Goal: Transaction & Acquisition: Subscribe to service/newsletter

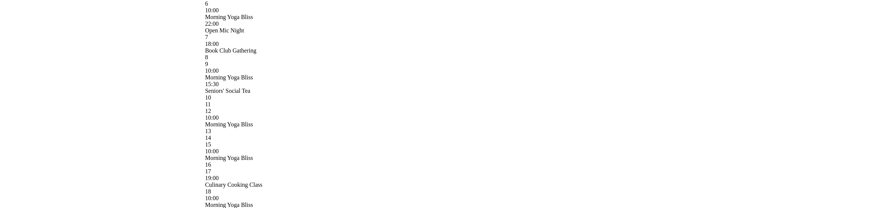
scroll to position [332, 0]
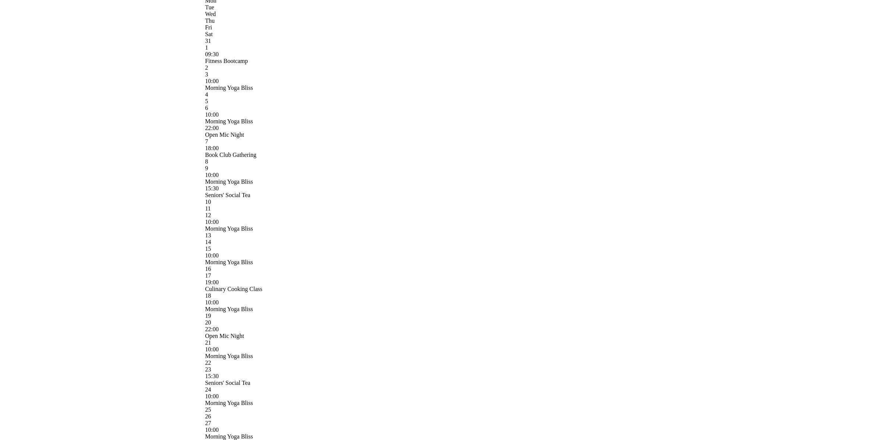
scroll to position [240, 0]
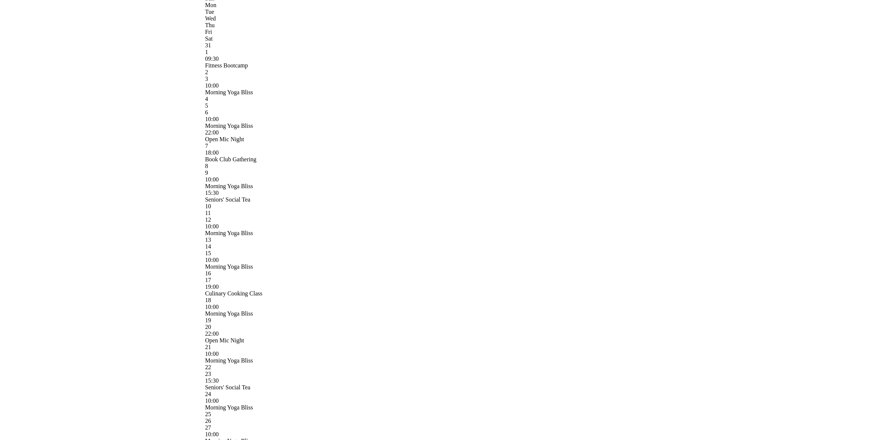
click at [431, 208] on div "Culinary Cooking Class" at bounding box center [443, 293] width 477 height 7
click at [389, 208] on div "23" at bounding box center [443, 374] width 477 height 7
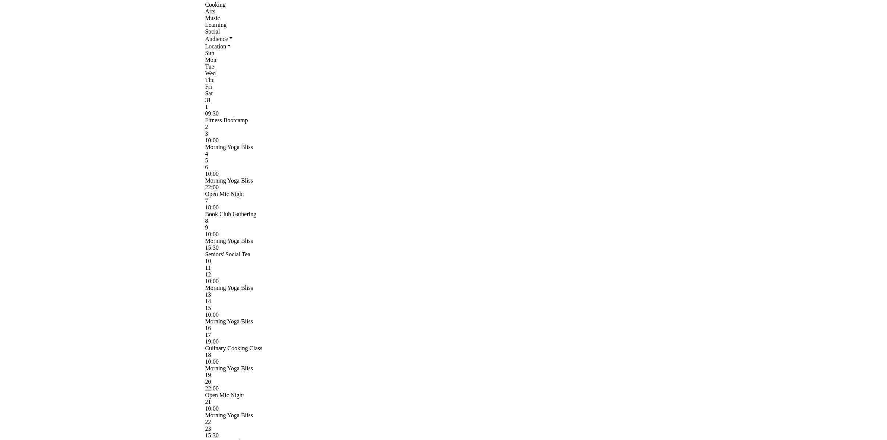
scroll to position [101, 0]
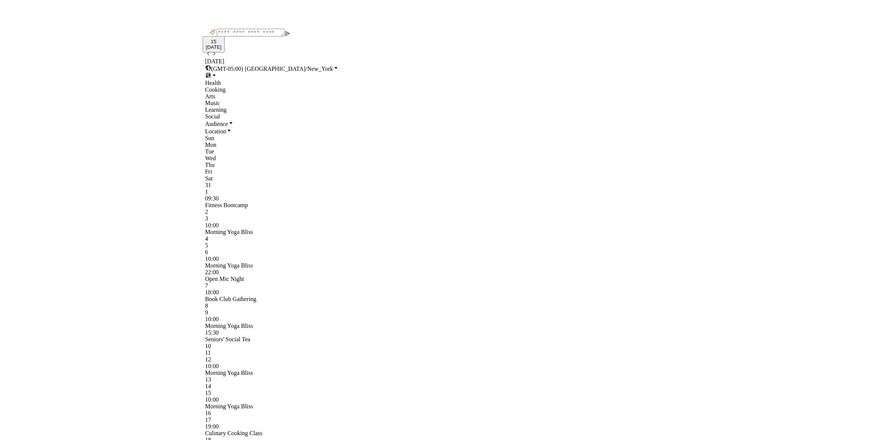
click at [379, 208] on div at bounding box center [443, 215] width 477 height 0
click at [388, 120] on div "Audience Location" at bounding box center [443, 127] width 477 height 15
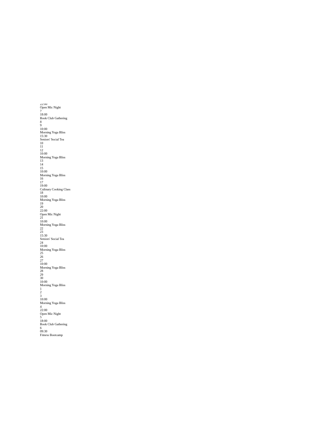
scroll to position [416, 0]
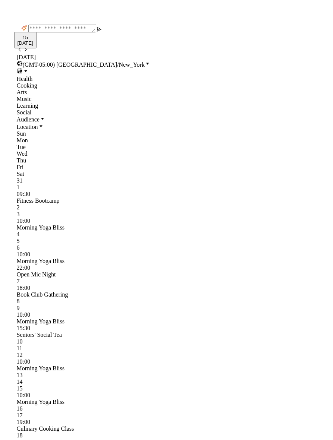
scroll to position [90, 0]
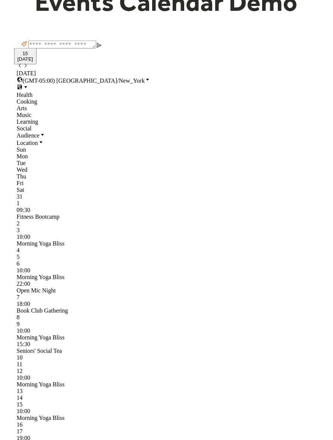
click at [168, 241] on div "Morning Yoga Bliss" at bounding box center [167, 244] width 300 height 7
click at [138, 227] on div at bounding box center [167, 227] width 300 height 0
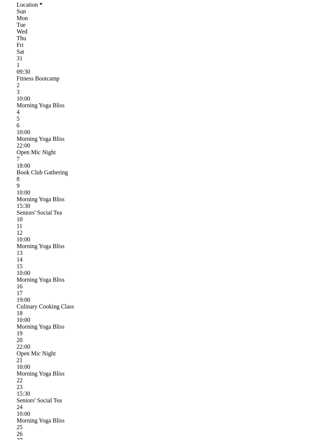
scroll to position [463, 0]
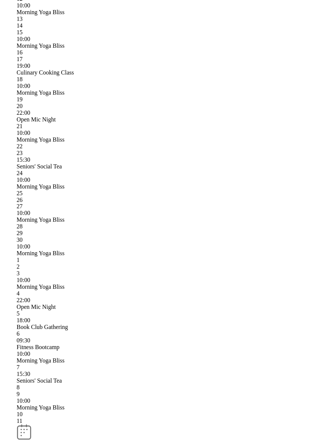
click at [91, 440] on button "Subscribe" at bounding box center [77, 446] width 28 height 8
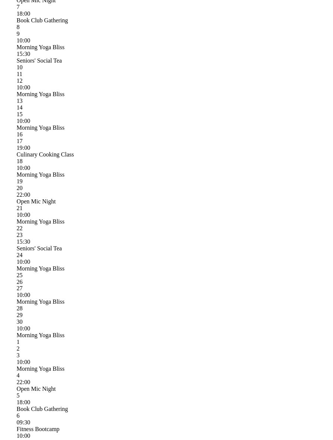
scroll to position [380, 0]
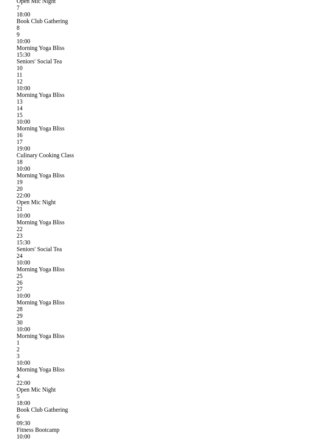
click at [125, 333] on div "Morning Yoga Bliss" at bounding box center [167, 336] width 300 height 7
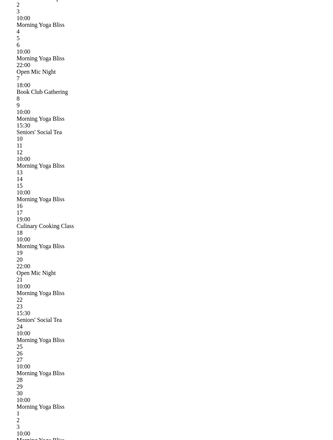
scroll to position [326, 0]
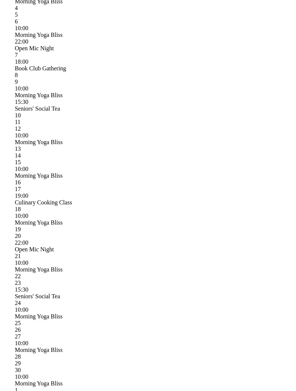
scroll to position [414, 0]
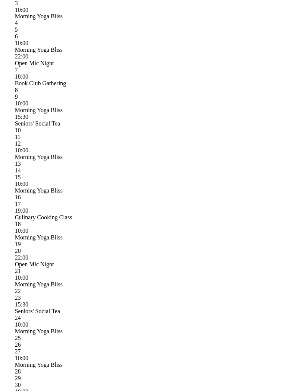
scroll to position [331, 0]
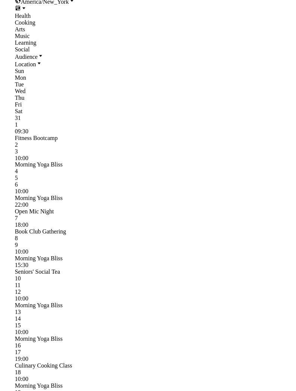
scroll to position [124, 0]
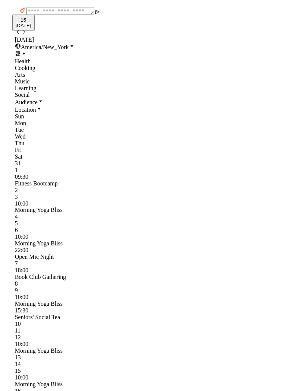
click at [77, 180] on div "Fitness Bootcamp" at bounding box center [148, 183] width 266 height 7
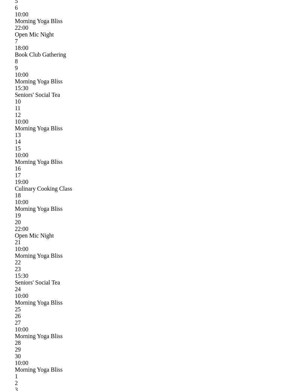
click at [285, 213] on div "Events Calendar Demo Loading the Events Calendar..." at bounding box center [148, 148] width 296 height 919
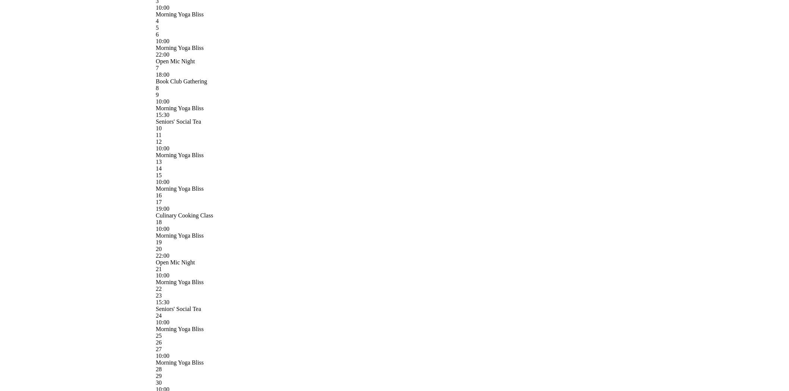
scroll to position [241, 0]
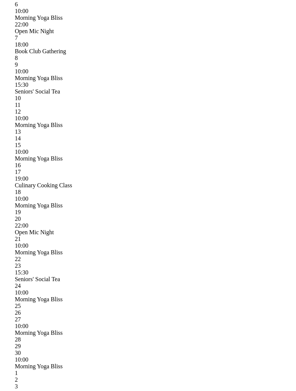
scroll to position [334, 0]
